Goal: Use online tool/utility: Use online tool/utility

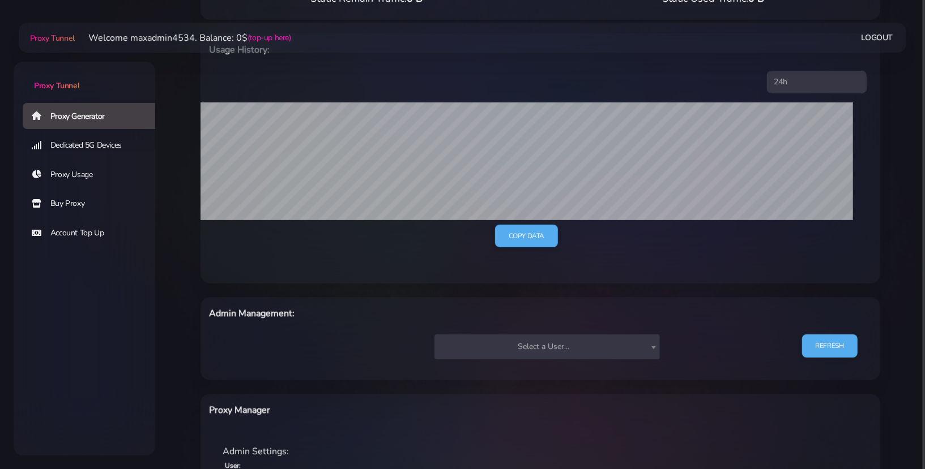
scroll to position [289, 0]
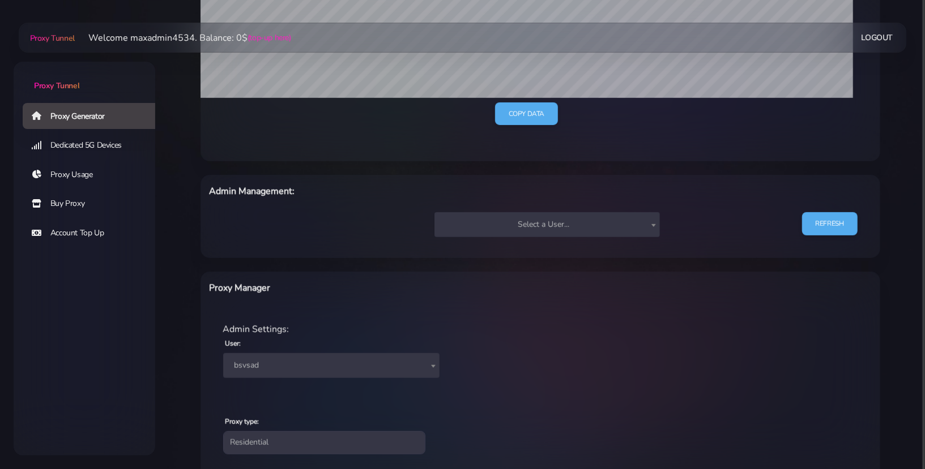
click at [268, 364] on span "bsvsad" at bounding box center [331, 366] width 203 height 16
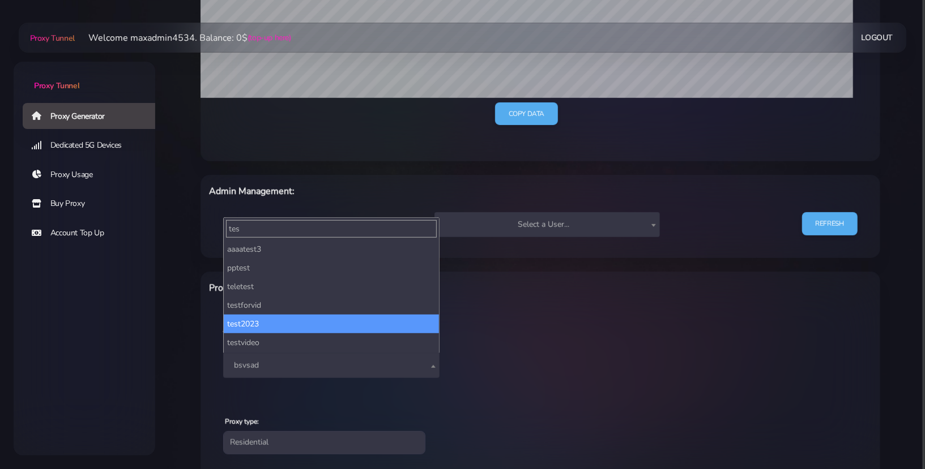
scroll to position [185, 0]
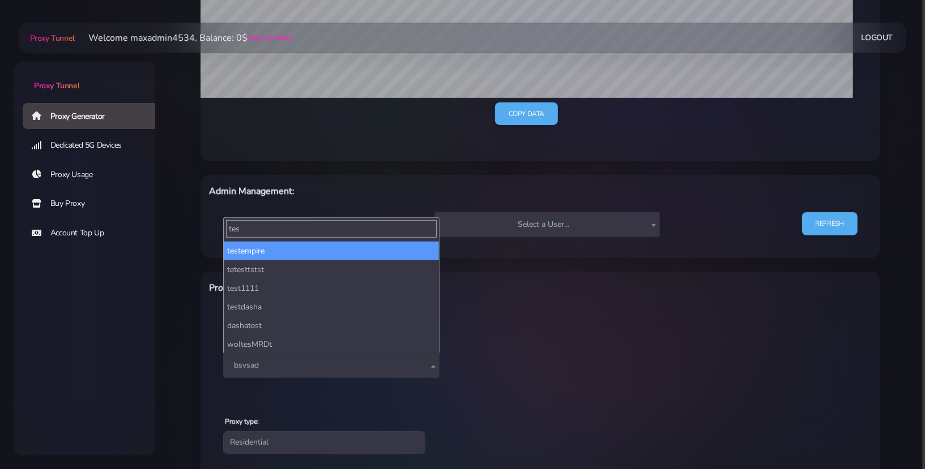
type input "tes"
select select "212"
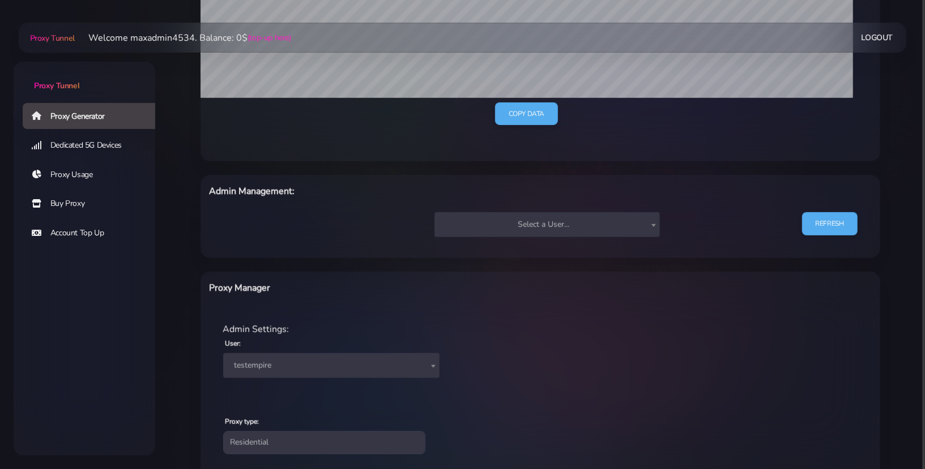
scroll to position [434, 0]
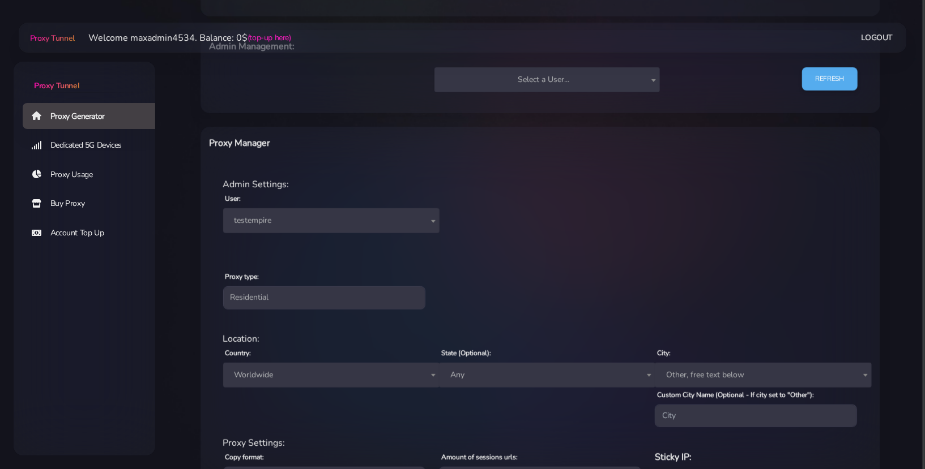
click at [276, 373] on span "Worldwide" at bounding box center [331, 376] width 203 height 16
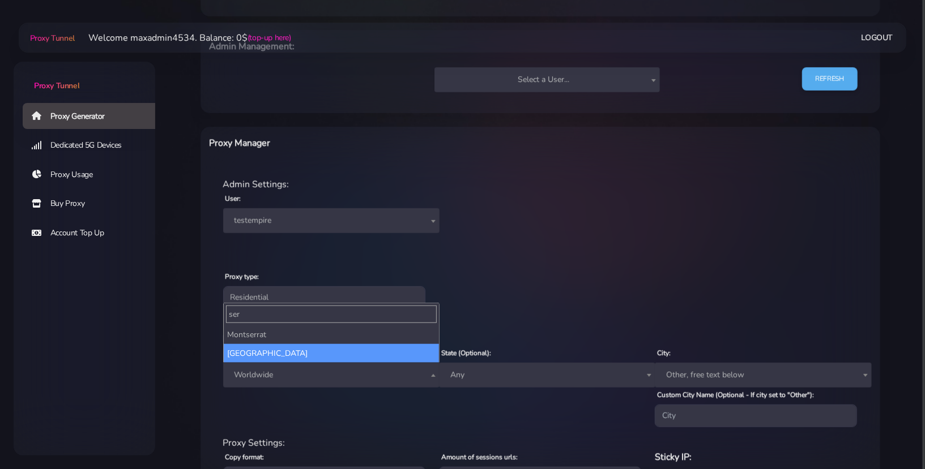
type input "ser"
select select "RS"
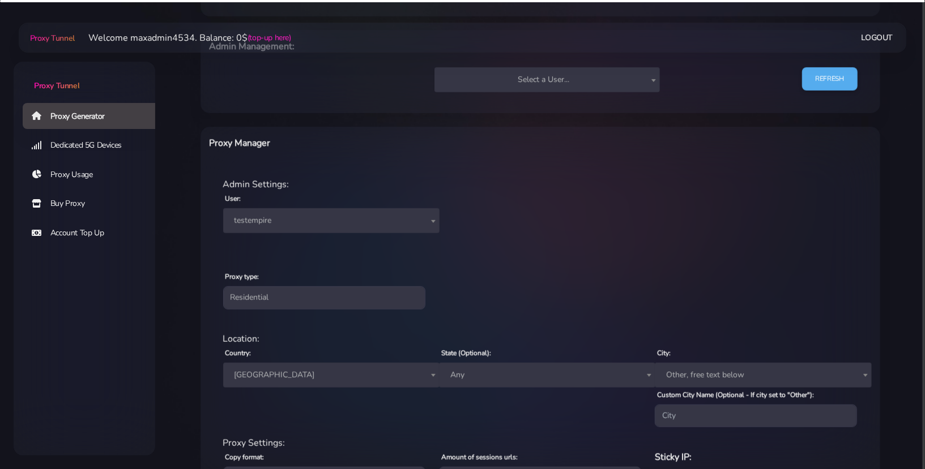
scroll to position [545, 0]
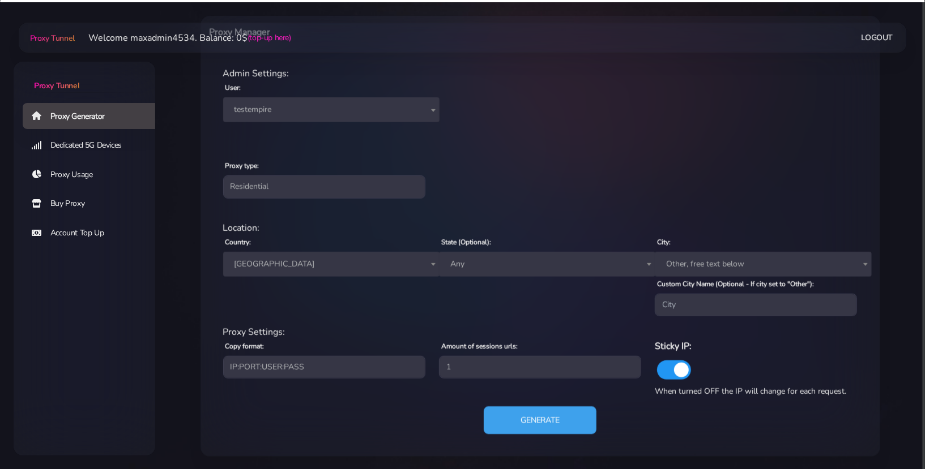
click at [532, 417] on button "Generate" at bounding box center [540, 421] width 113 height 28
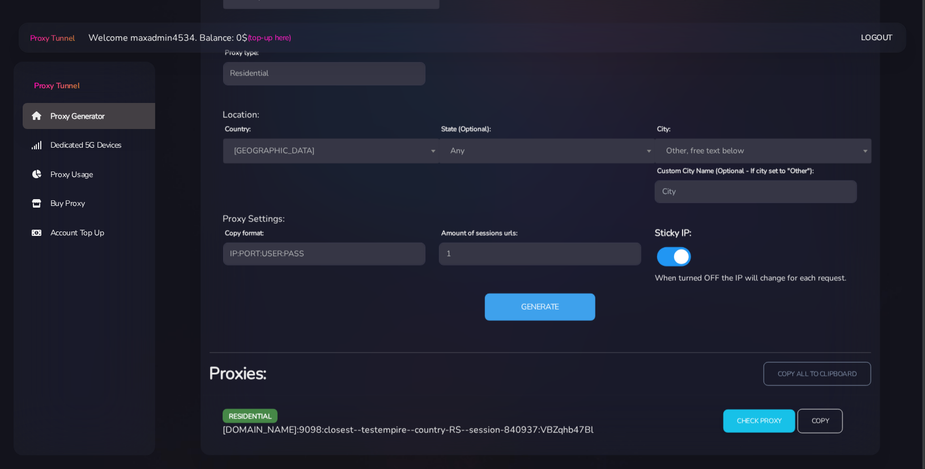
scroll to position [656, 0]
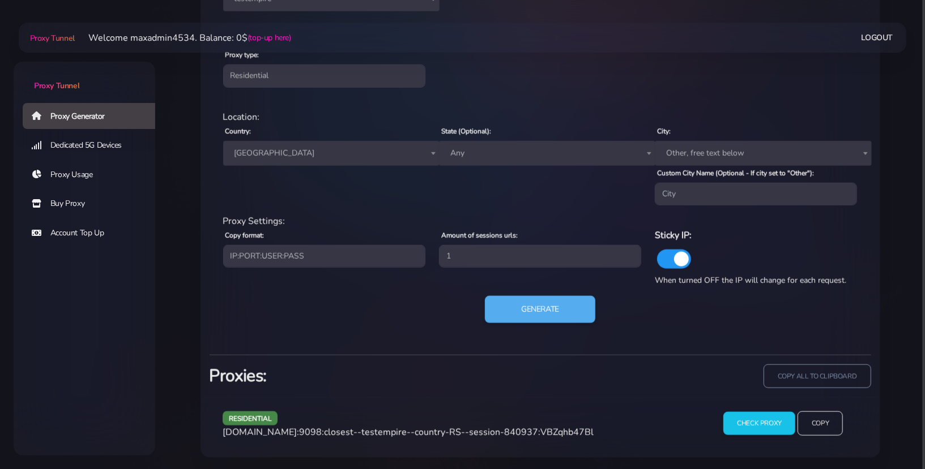
click at [531, 430] on span "[DOMAIN_NAME]:9098:closest--testempire--country-RS--session-840937:VBZqhb47Bl" at bounding box center [408, 432] width 371 height 12
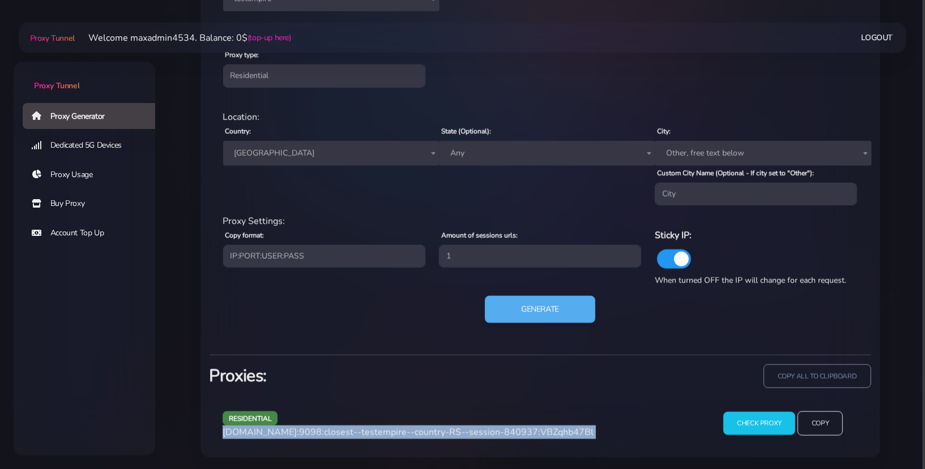
copy div "[DOMAIN_NAME]:9098:closest--testempire--country-RS--session-840937:VBZqhb47Bl"
click at [519, 306] on button "Generate" at bounding box center [540, 310] width 113 height 28
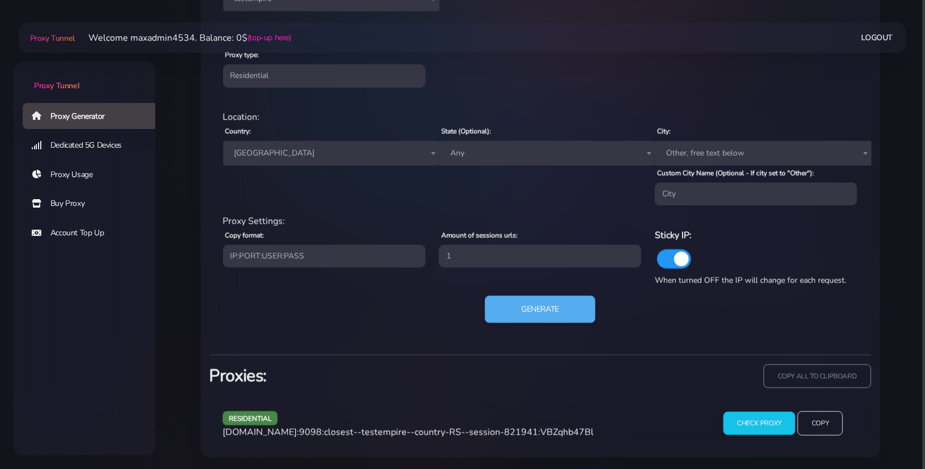
click at [522, 439] on div "residential [DOMAIN_NAME]:9098:closest--testempire--country-RS--session-821941:…" at bounding box center [459, 428] width 486 height 33
click at [523, 434] on span "[DOMAIN_NAME]:9098:closest--testempire--country-RS--session-821941:VBZqhb47Bl" at bounding box center [408, 432] width 371 height 12
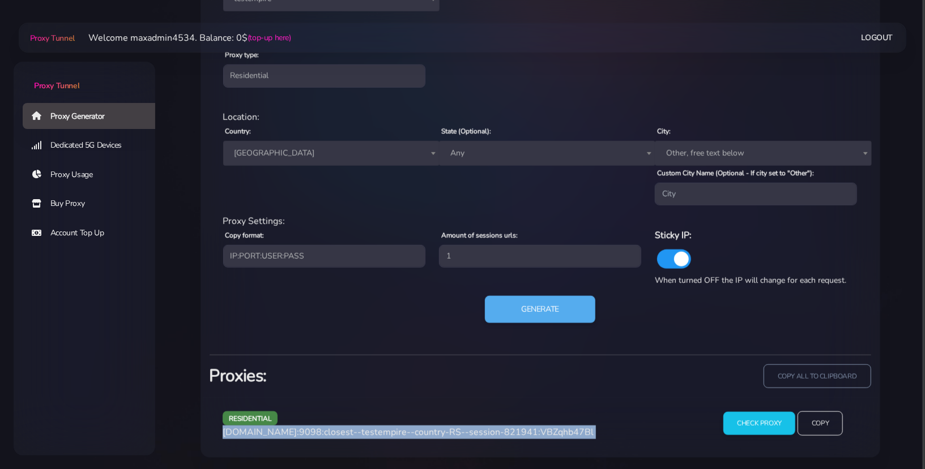
click at [523, 434] on span "[DOMAIN_NAME]:9098:closest--testempire--country-RS--session-821941:VBZqhb47Bl" at bounding box center [408, 432] width 371 height 12
copy div "[DOMAIN_NAME]:9098:closest--testempire--country-RS--session-821941:VBZqhb47Bl"
click at [559, 301] on button "Generate" at bounding box center [540, 310] width 113 height 28
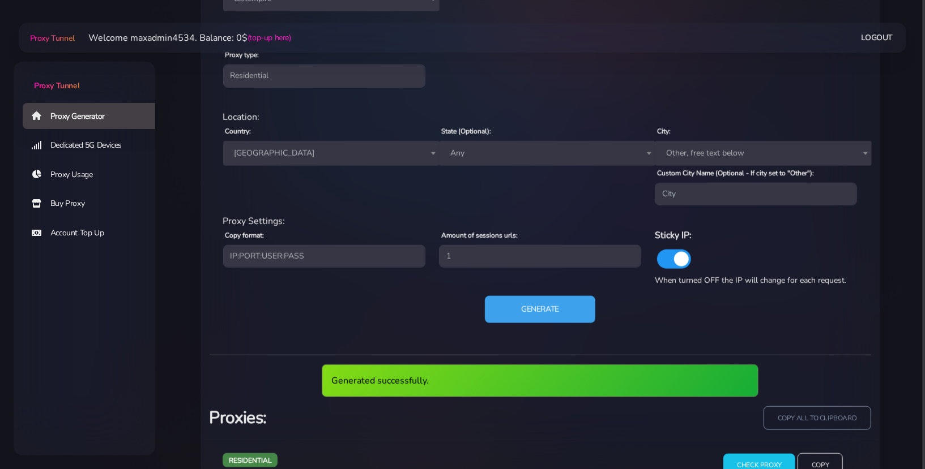
scroll to position [698, 0]
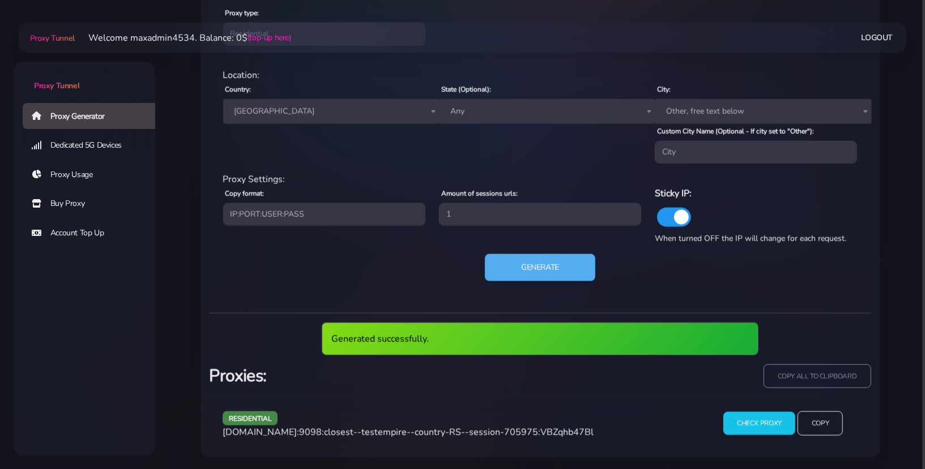
click at [514, 424] on div "residential [DOMAIN_NAME]:9098:closest--testempire--country-RS--session-705975:…" at bounding box center [459, 428] width 486 height 33
click at [514, 428] on span "[DOMAIN_NAME]:9098:closest--testempire--country-RS--session-705975:VBZqhb47Bl" at bounding box center [408, 432] width 371 height 12
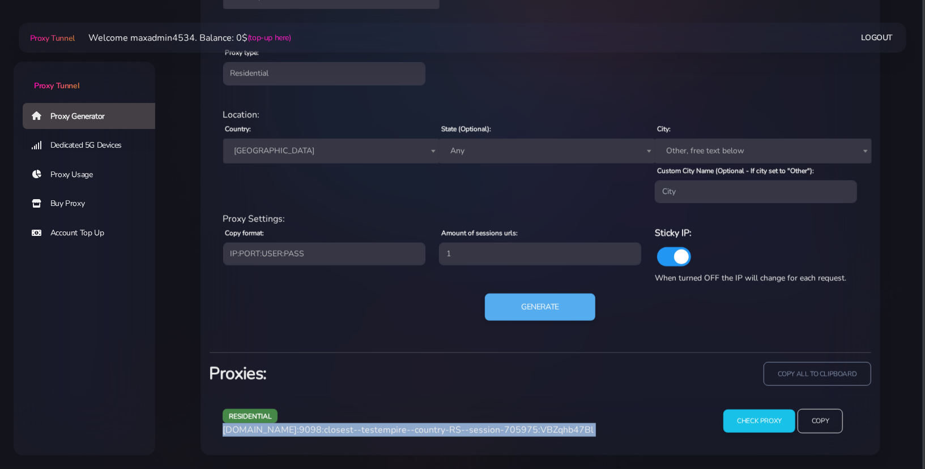
scroll to position [656, 0]
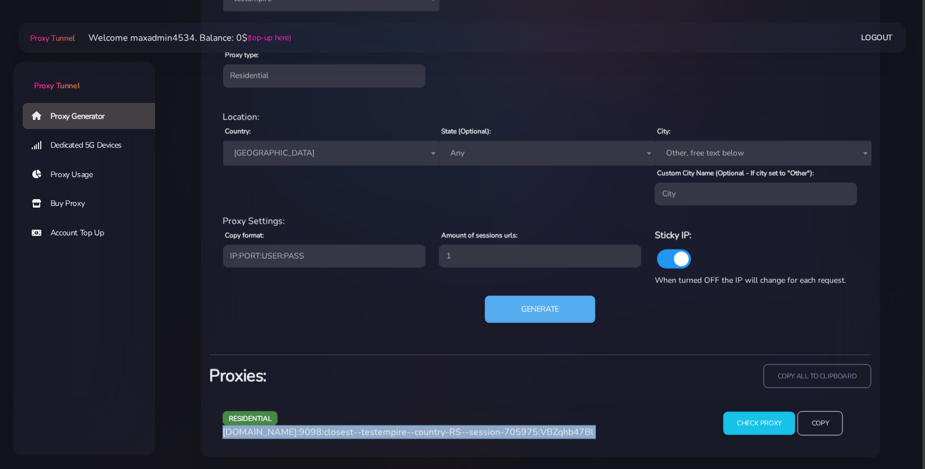
click at [514, 428] on span "[DOMAIN_NAME]:9098:closest--testempire--country-RS--session-705975:VBZqhb47Bl" at bounding box center [408, 432] width 371 height 12
copy div "[DOMAIN_NAME]:9098:closest--testempire--country-RS--session-705975:VBZqhb47Bl"
